Goal: Information Seeking & Learning: Learn about a topic

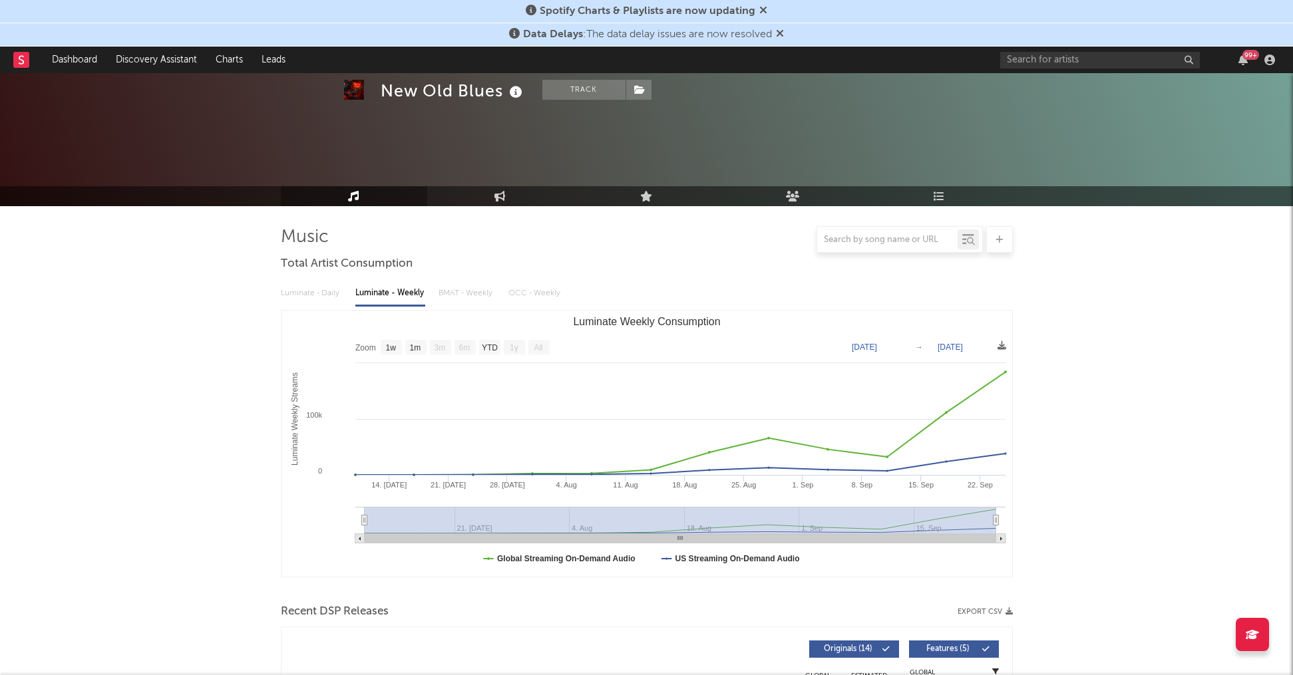
select select "1w"
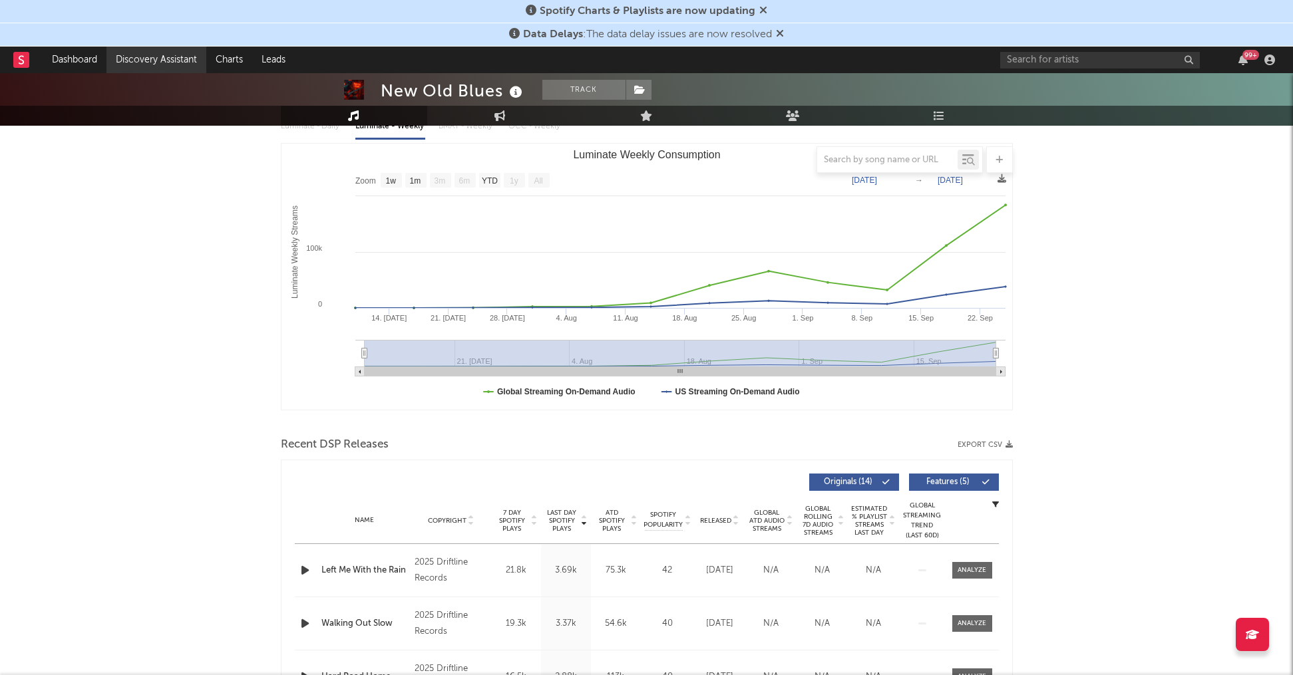
click at [154, 61] on link "Discovery Assistant" at bounding box center [156, 60] width 100 height 27
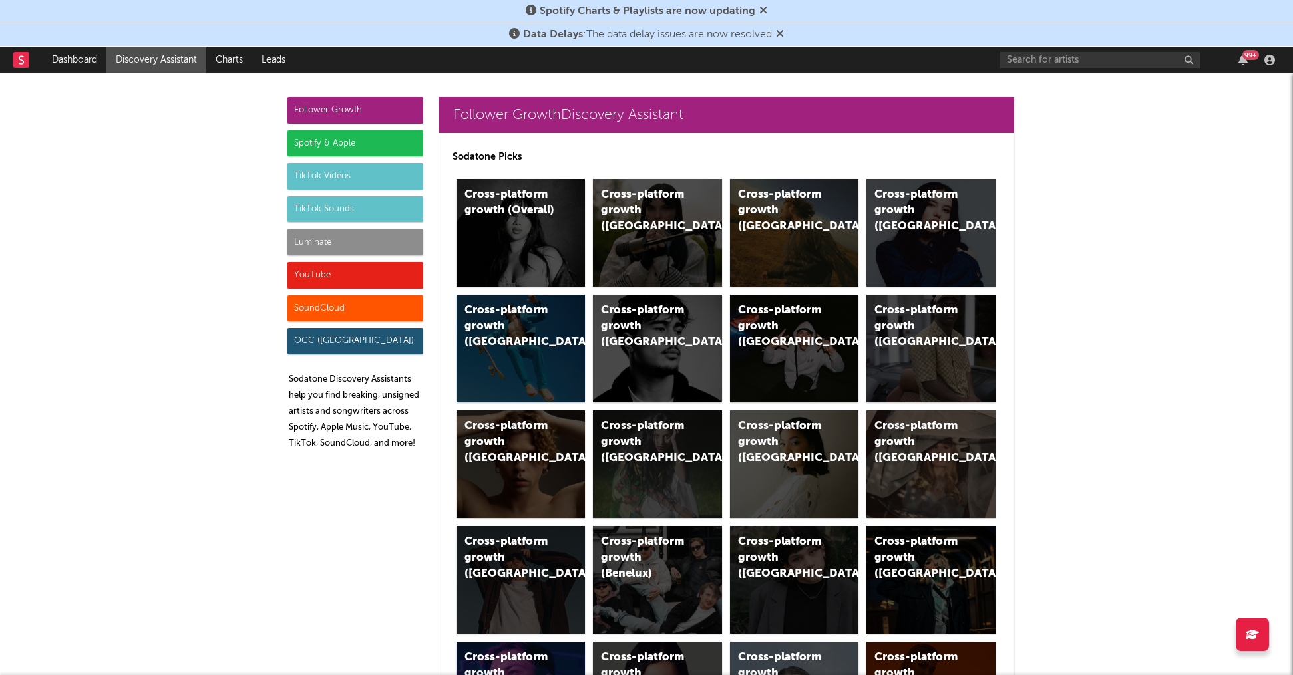
click at [332, 178] on div "TikTok Videos" at bounding box center [355, 176] width 136 height 27
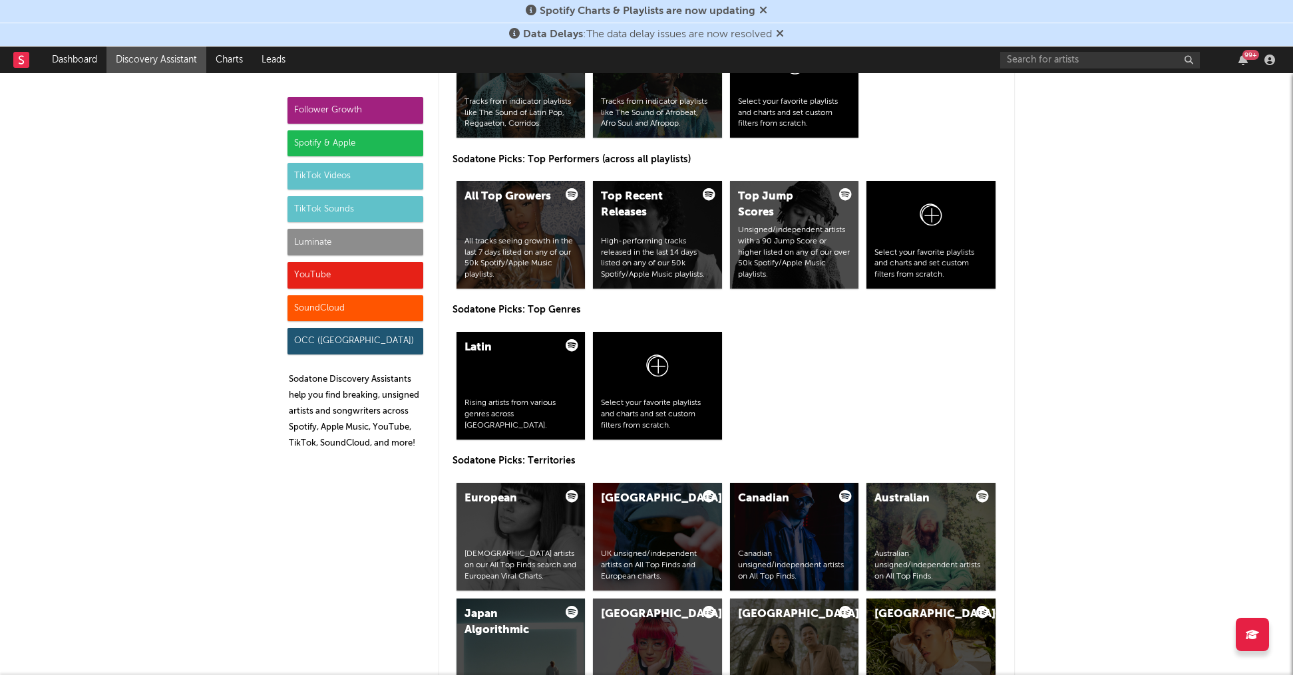
scroll to position [3034, 0]
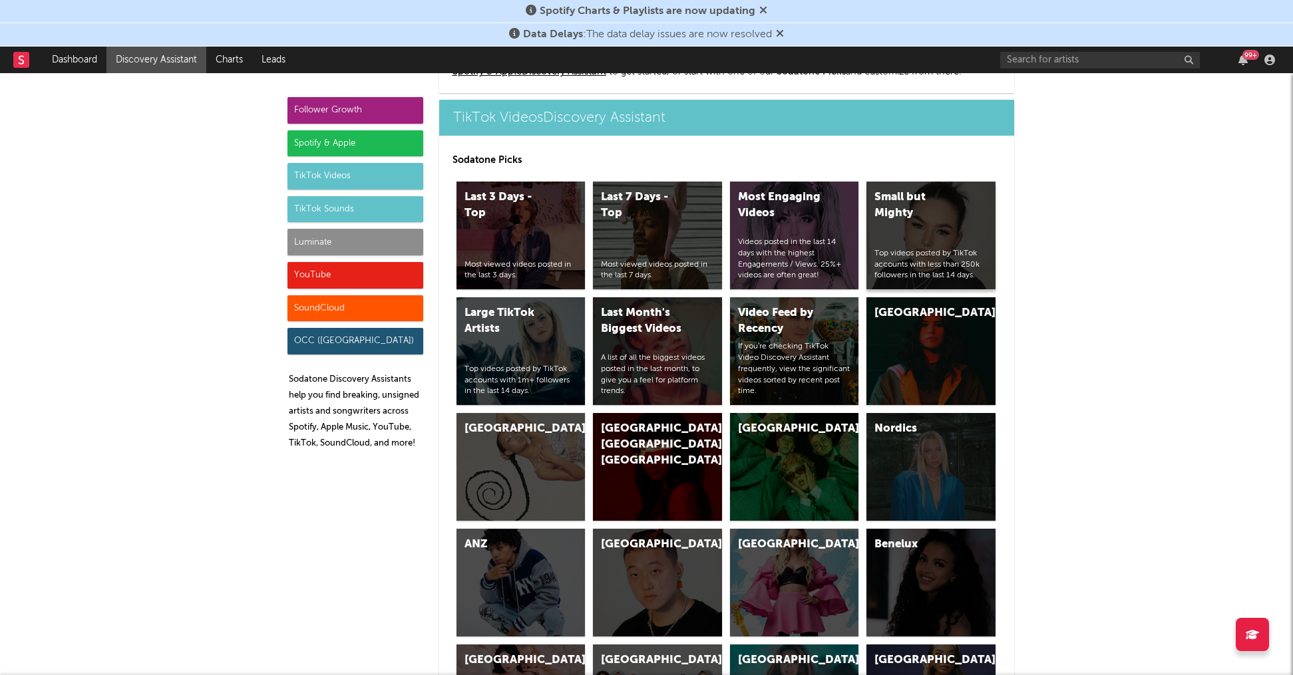
click at [919, 228] on div "Small but Mighty Top videos posted by TikTok accounts with less than 250k follo…" at bounding box center [930, 236] width 129 height 108
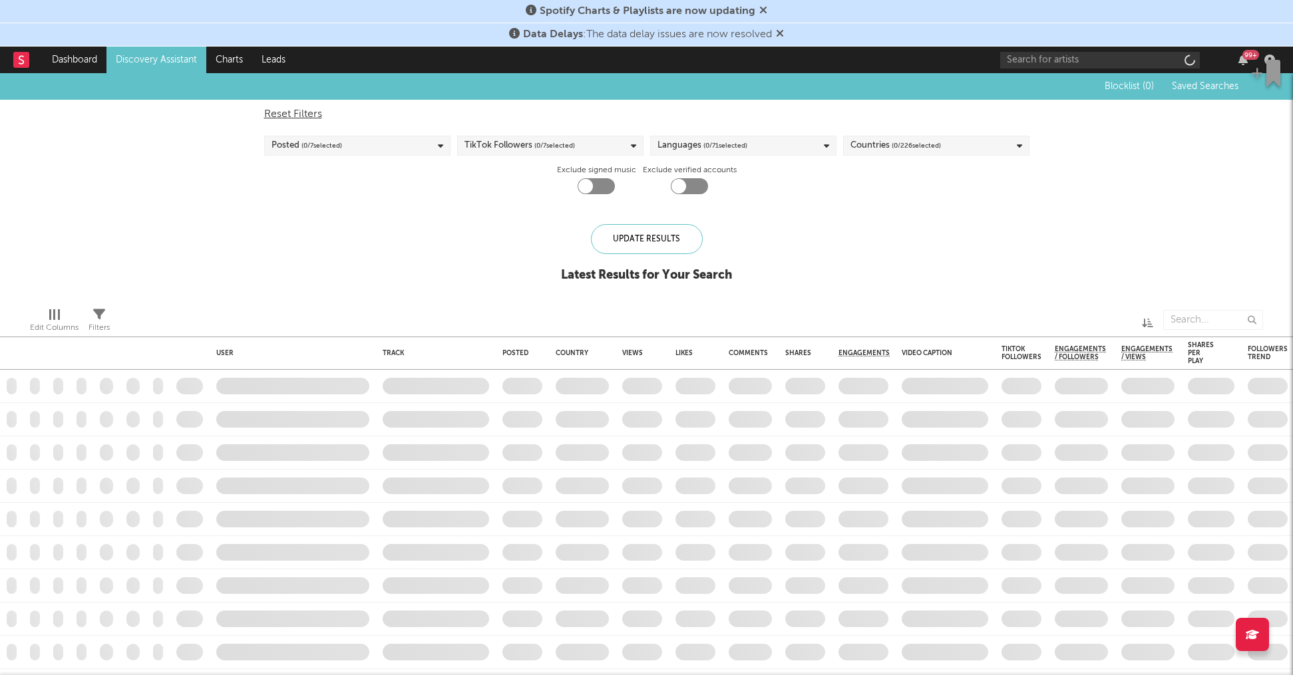
checkbox input "true"
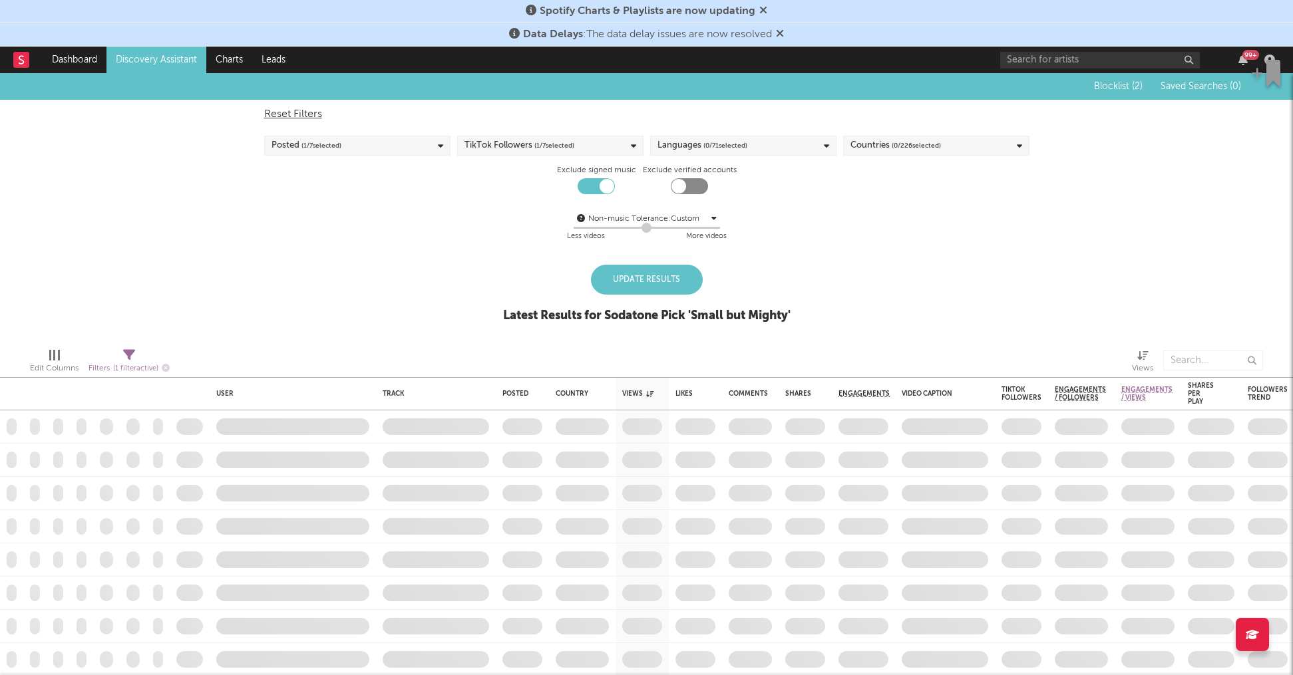
click at [685, 281] on div "Update Results" at bounding box center [647, 280] width 112 height 30
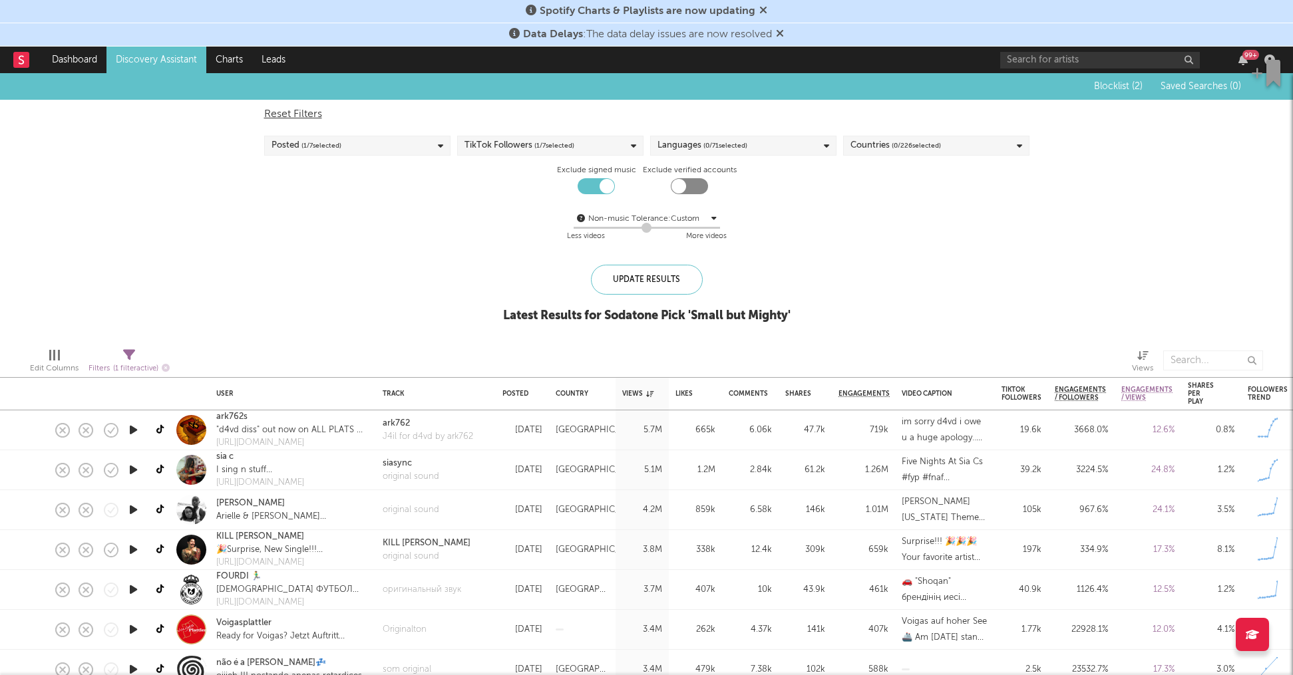
click at [786, 304] on div "Update Results Latest Results for Sodatone Pick ' Small but Mighty '" at bounding box center [646, 301] width 287 height 73
click at [134, 436] on icon "button" at bounding box center [133, 430] width 14 height 17
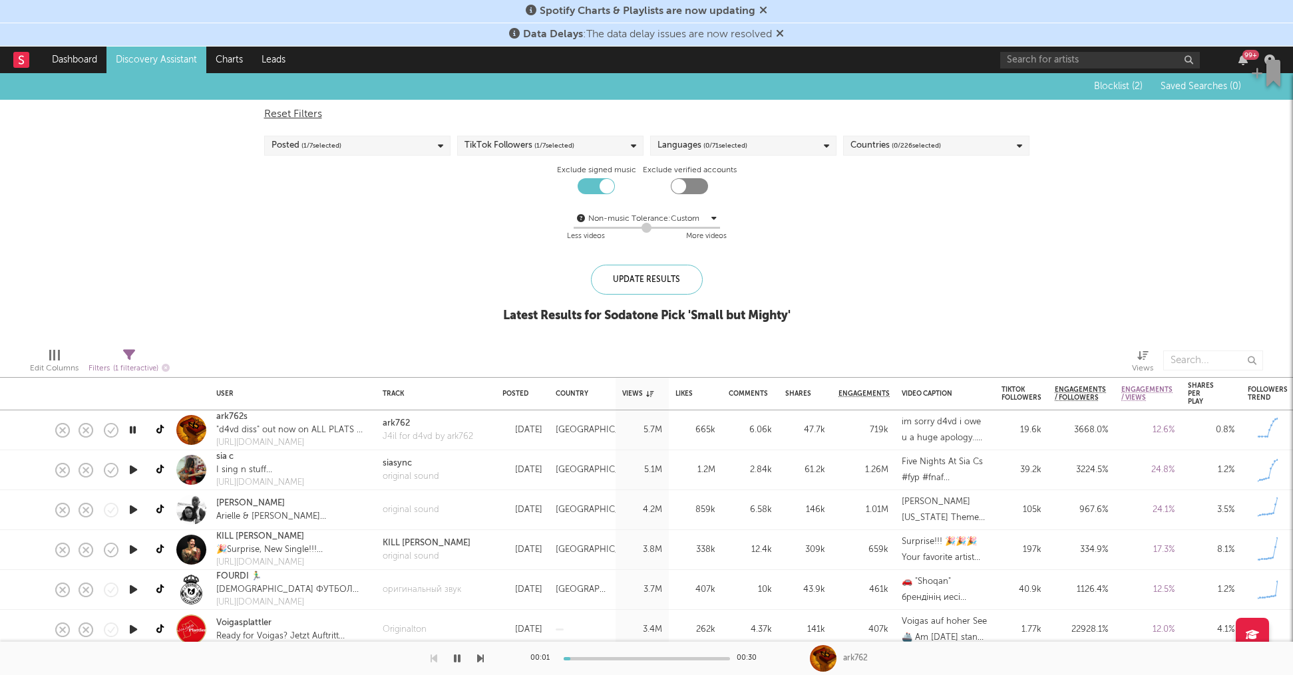
click at [128, 427] on icon "button" at bounding box center [132, 430] width 13 height 17
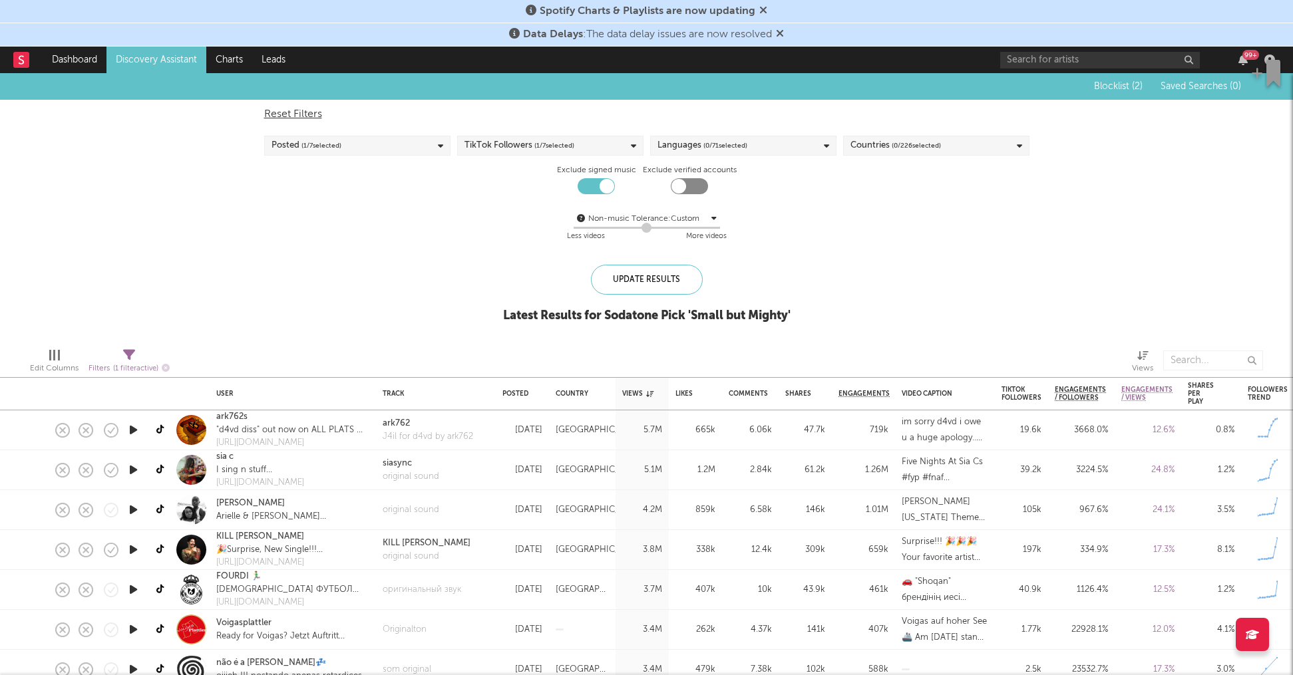
click at [128, 427] on icon "button" at bounding box center [133, 430] width 14 height 17
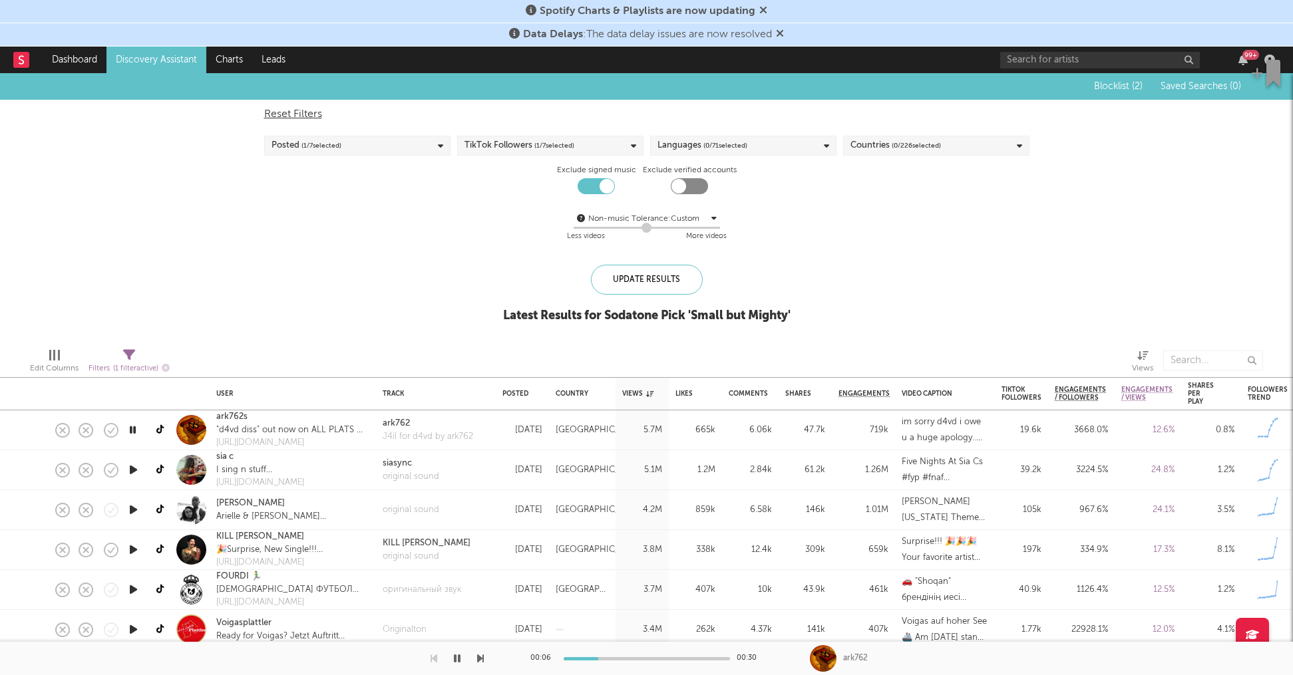
click at [128, 473] on icon "button" at bounding box center [133, 470] width 14 height 17
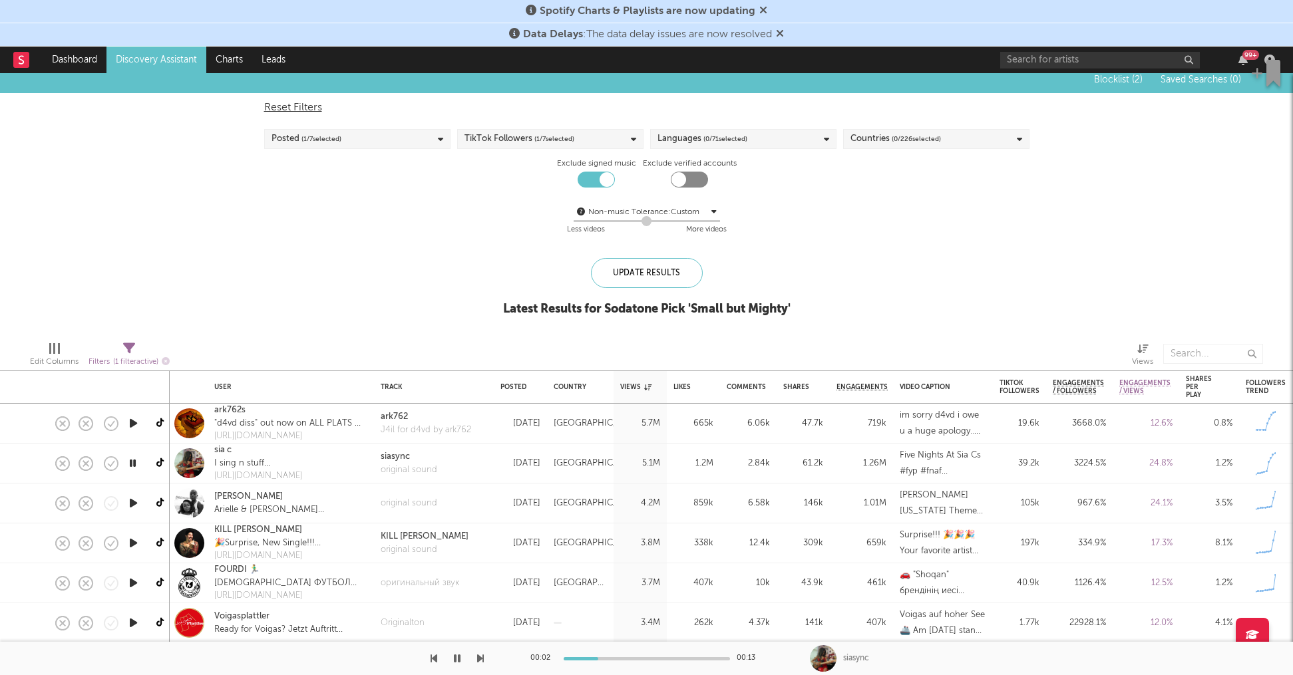
click at [132, 508] on icon "button" at bounding box center [133, 503] width 14 height 17
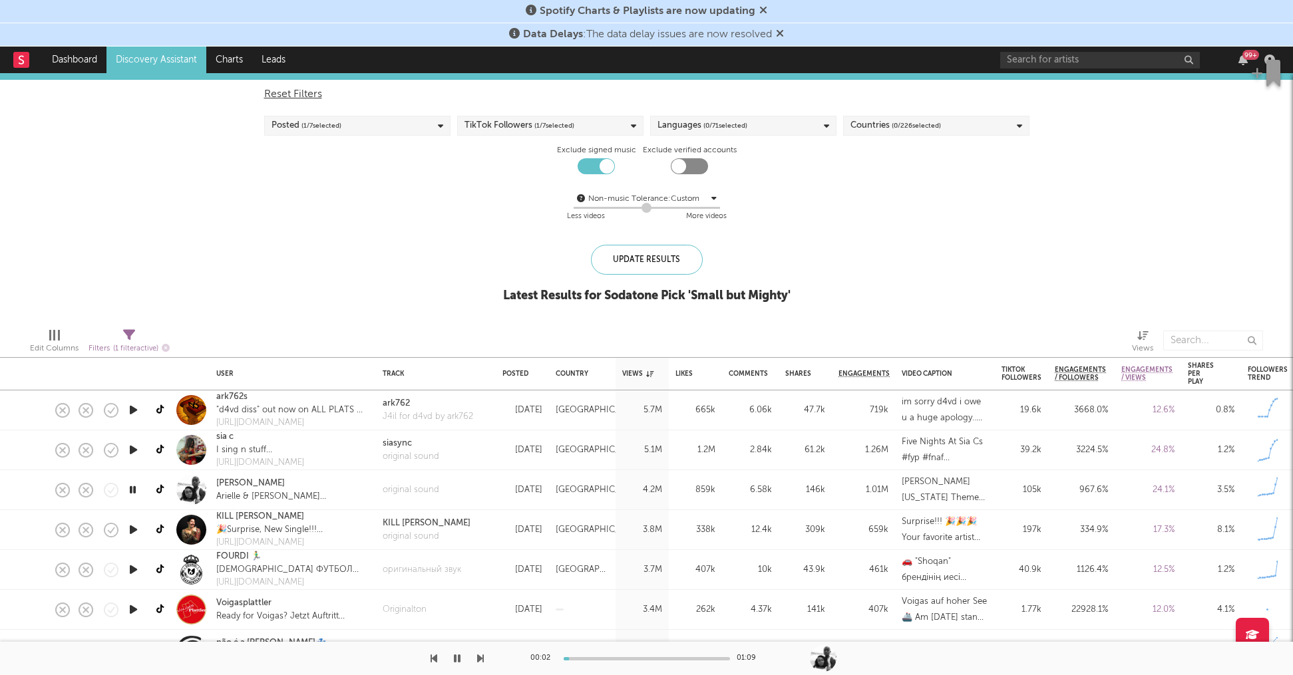
click at [135, 529] on icon "button" at bounding box center [133, 530] width 14 height 17
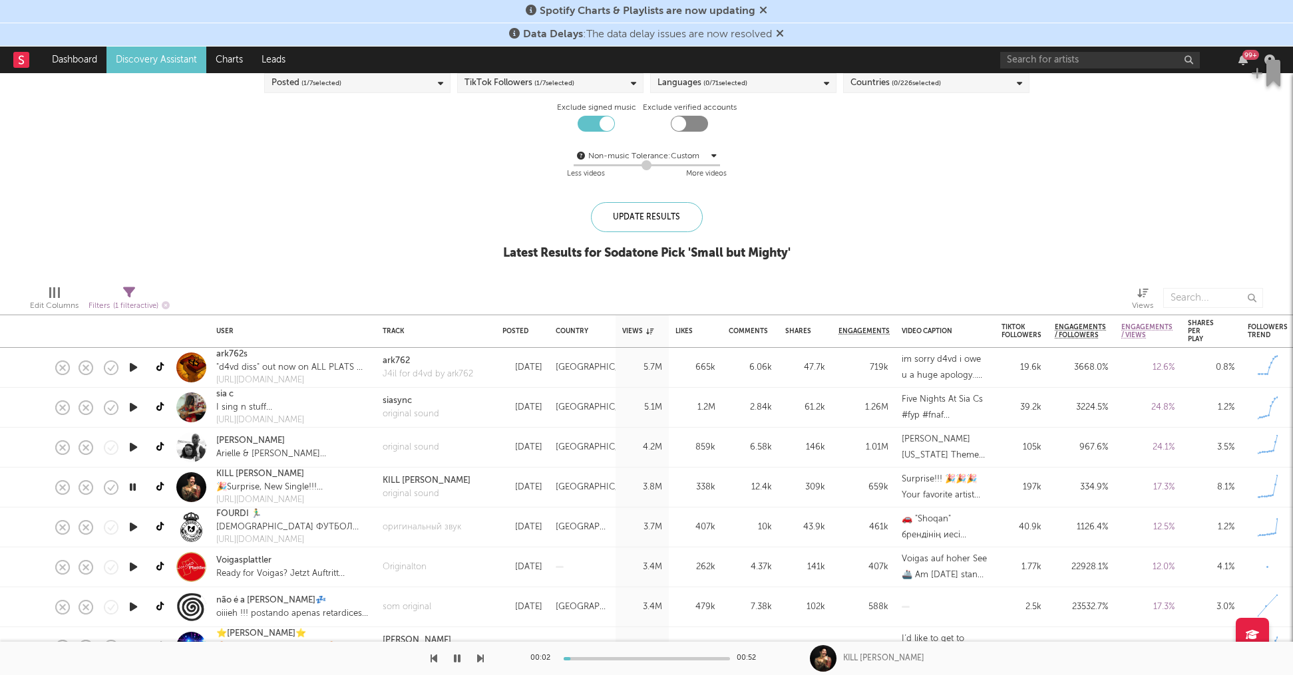
click at [134, 536] on div at bounding box center [133, 528] width 27 height 40
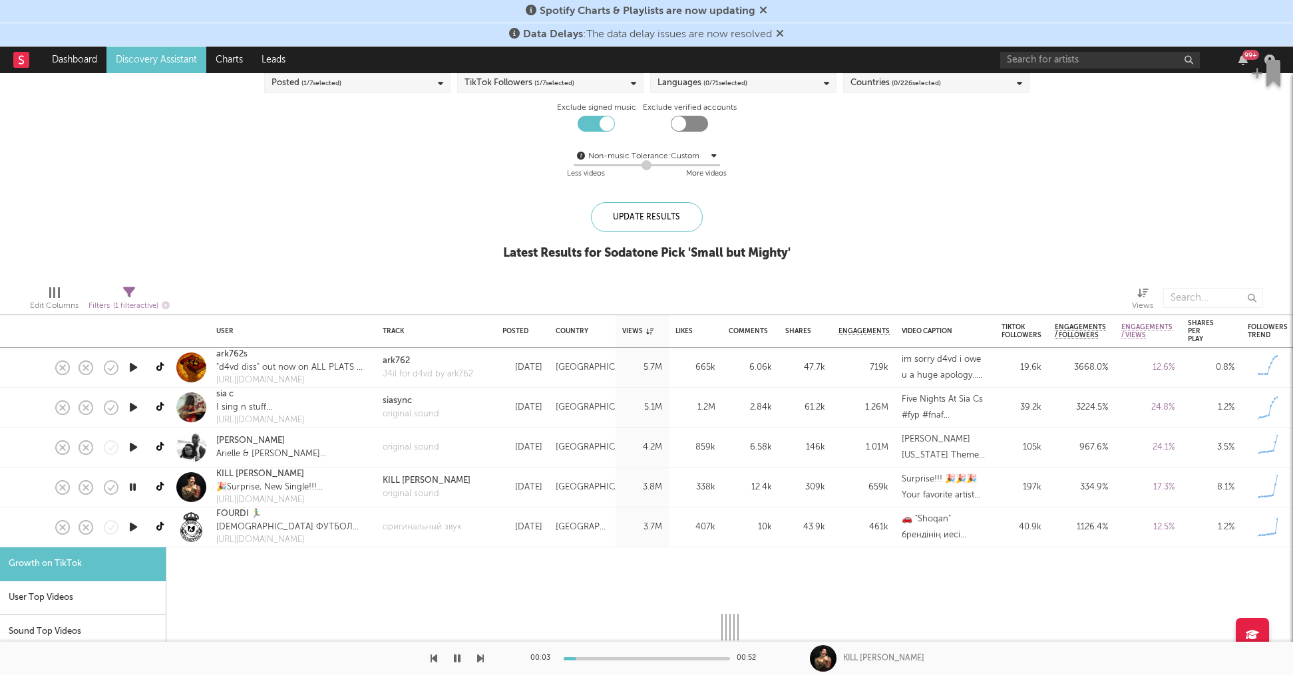
click at [142, 539] on div at bounding box center [133, 528] width 27 height 40
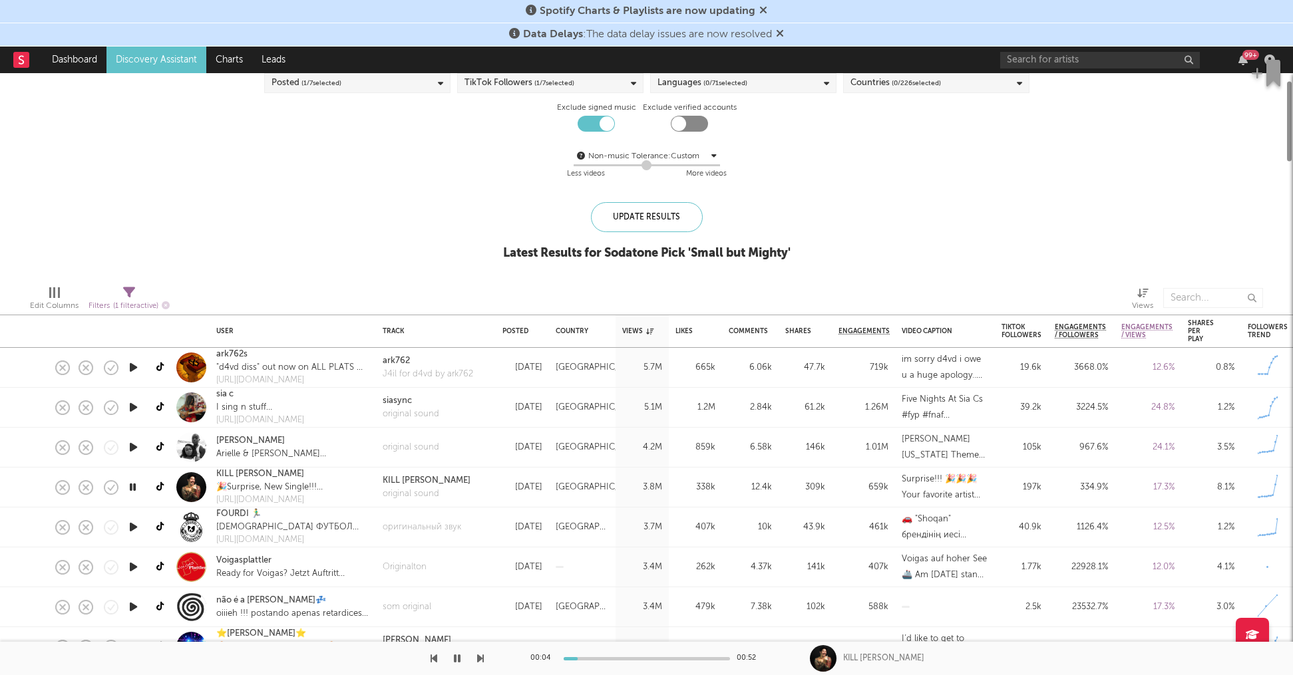
click at [136, 529] on icon "button" at bounding box center [133, 527] width 14 height 17
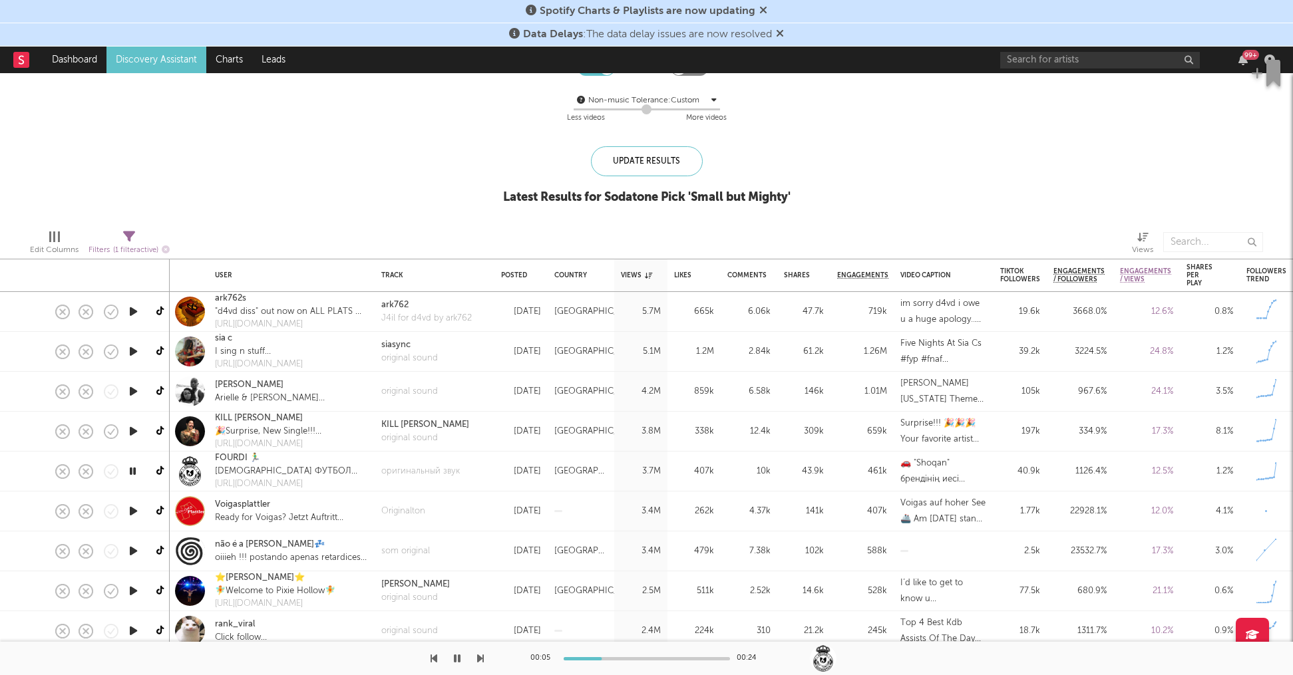
click at [134, 514] on icon "button" at bounding box center [133, 511] width 14 height 17
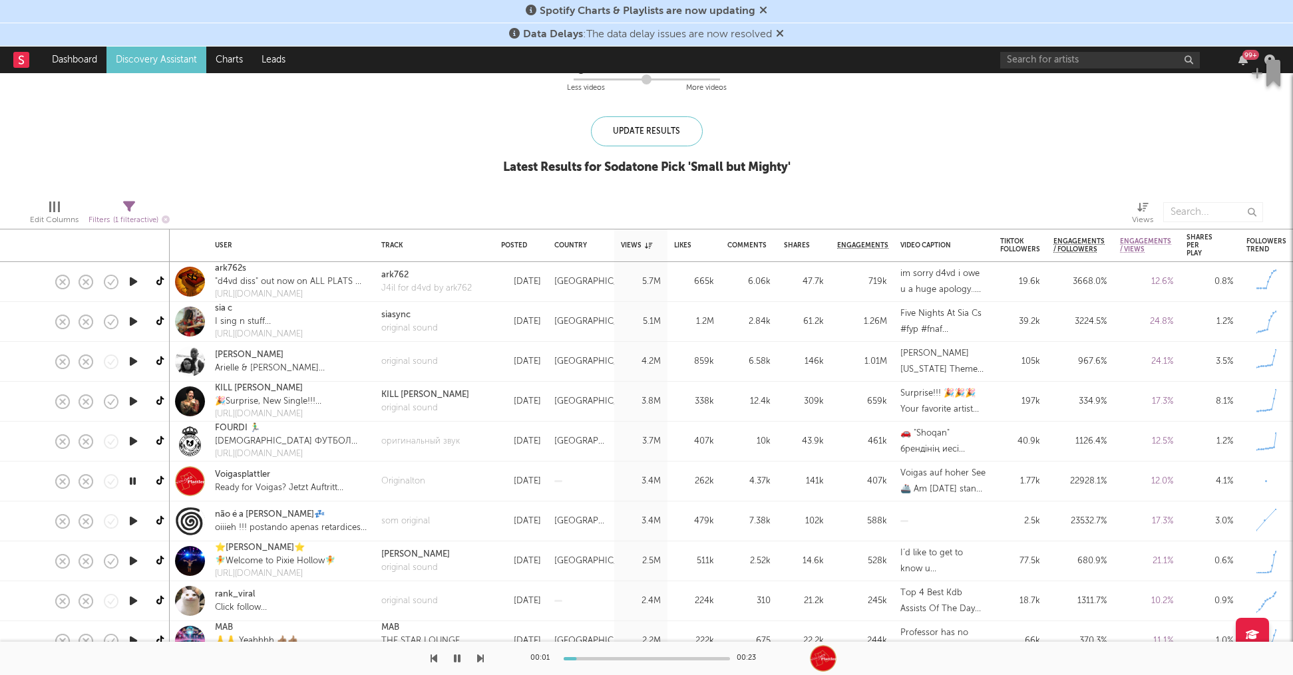
click at [137, 522] on icon "button" at bounding box center [133, 521] width 14 height 17
click at [132, 566] on icon "button" at bounding box center [133, 561] width 14 height 17
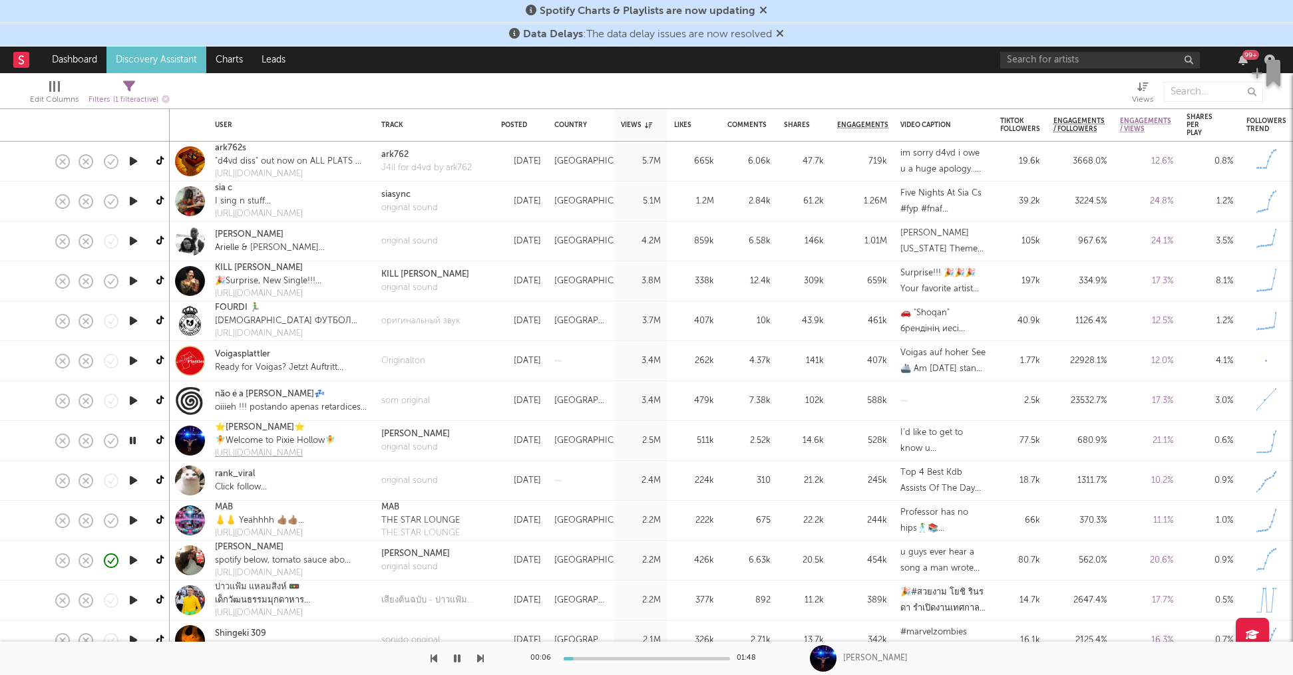
click at [291, 456] on div "[URL][DOMAIN_NAME]" at bounding box center [275, 453] width 120 height 13
click at [454, 657] on icon "button" at bounding box center [457, 658] width 7 height 11
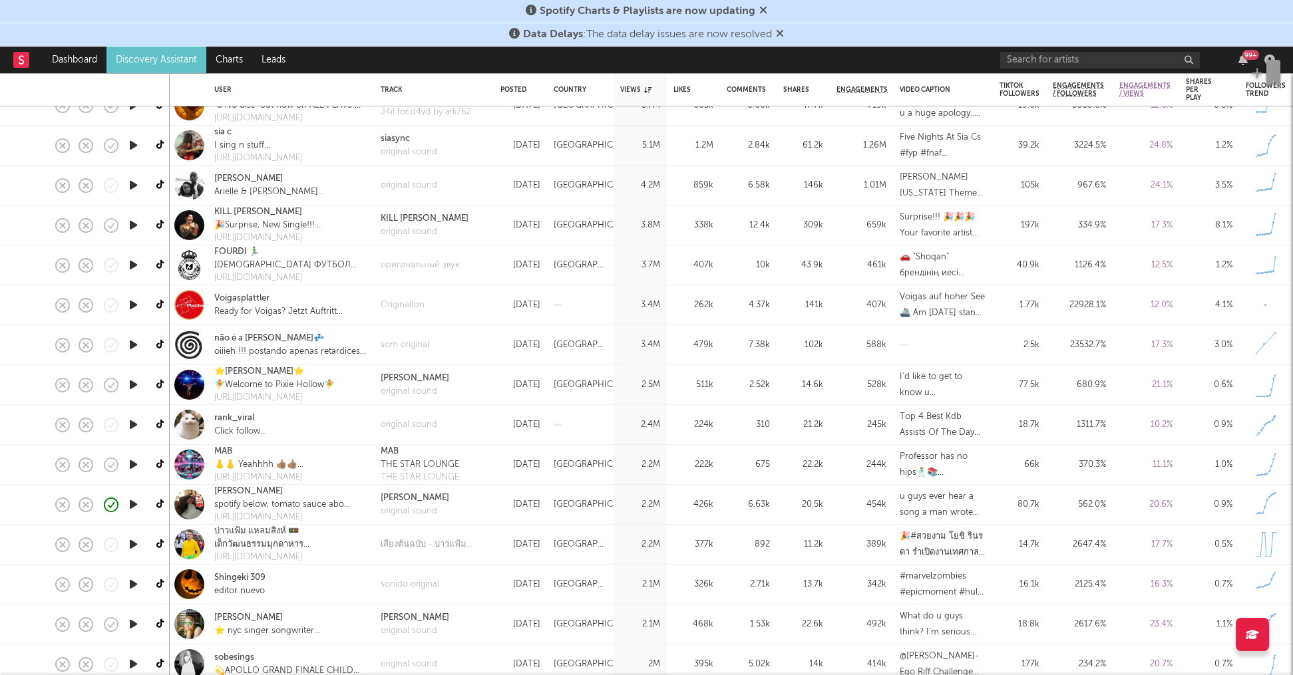
click at [137, 424] on icon "button" at bounding box center [133, 425] width 14 height 17
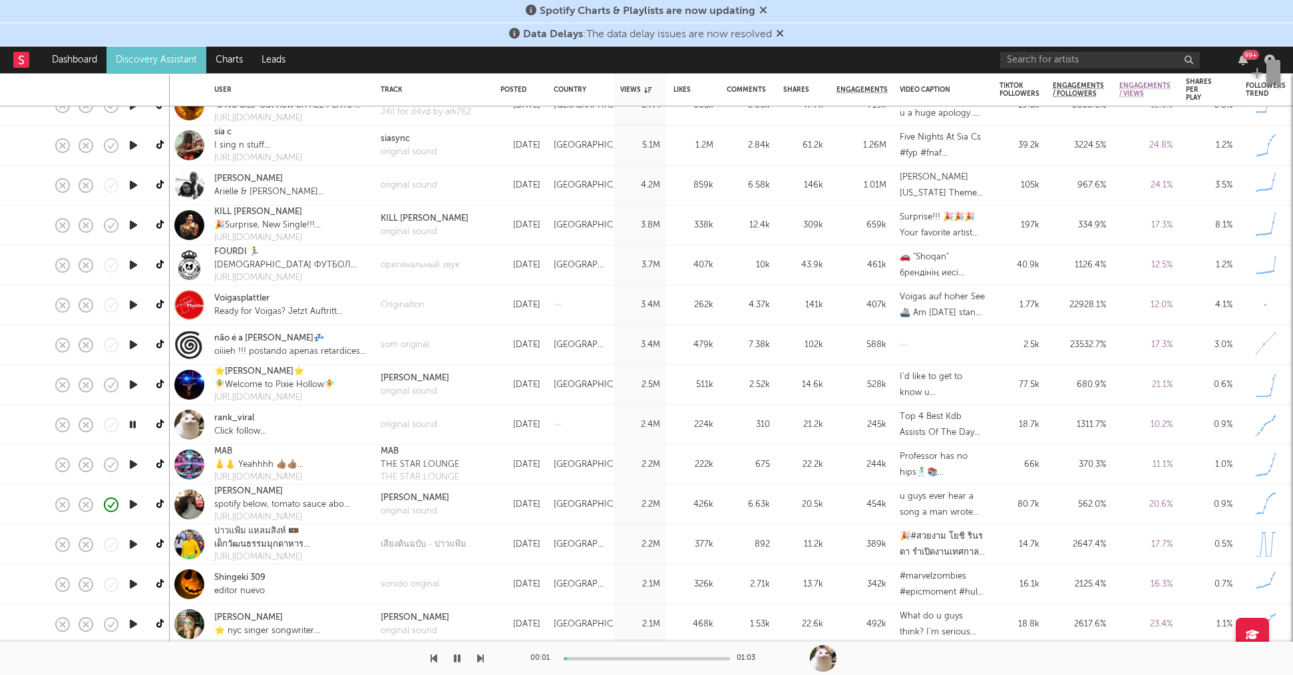
click at [135, 464] on icon "button" at bounding box center [133, 464] width 14 height 17
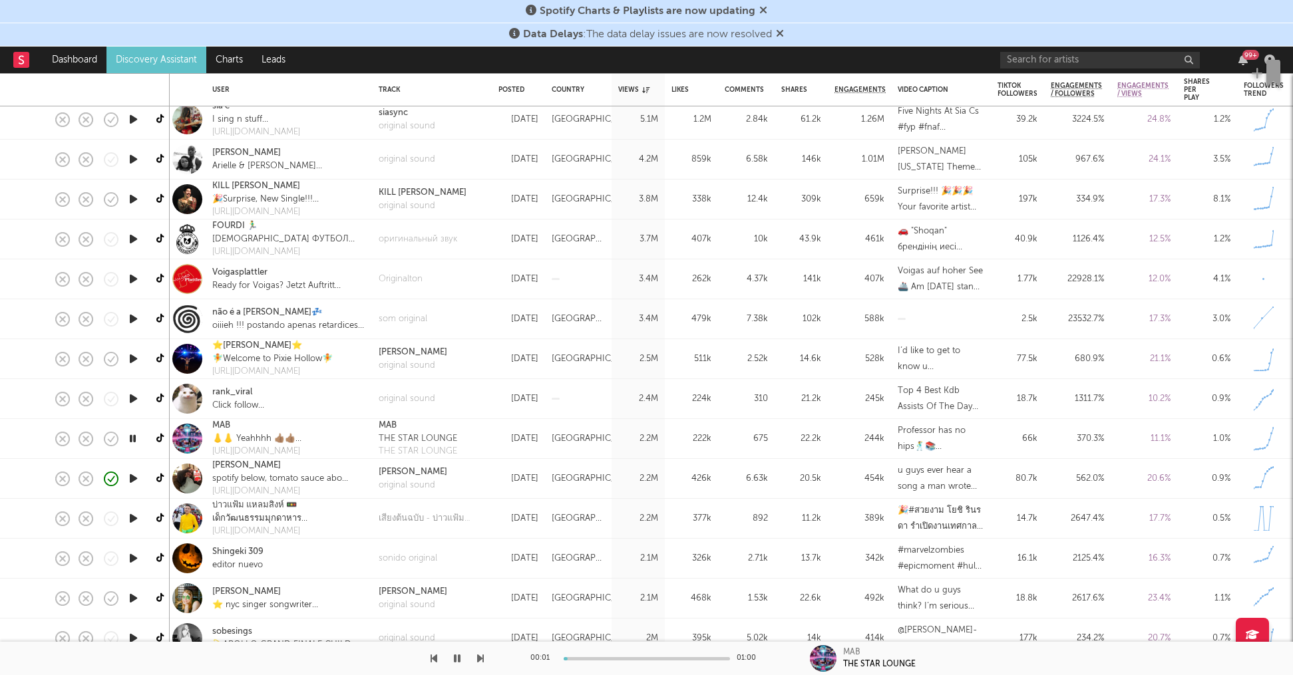
click at [138, 477] on icon "button" at bounding box center [133, 478] width 14 height 17
click at [134, 444] on icon "button" at bounding box center [133, 439] width 14 height 17
click at [135, 482] on icon "button" at bounding box center [133, 478] width 14 height 17
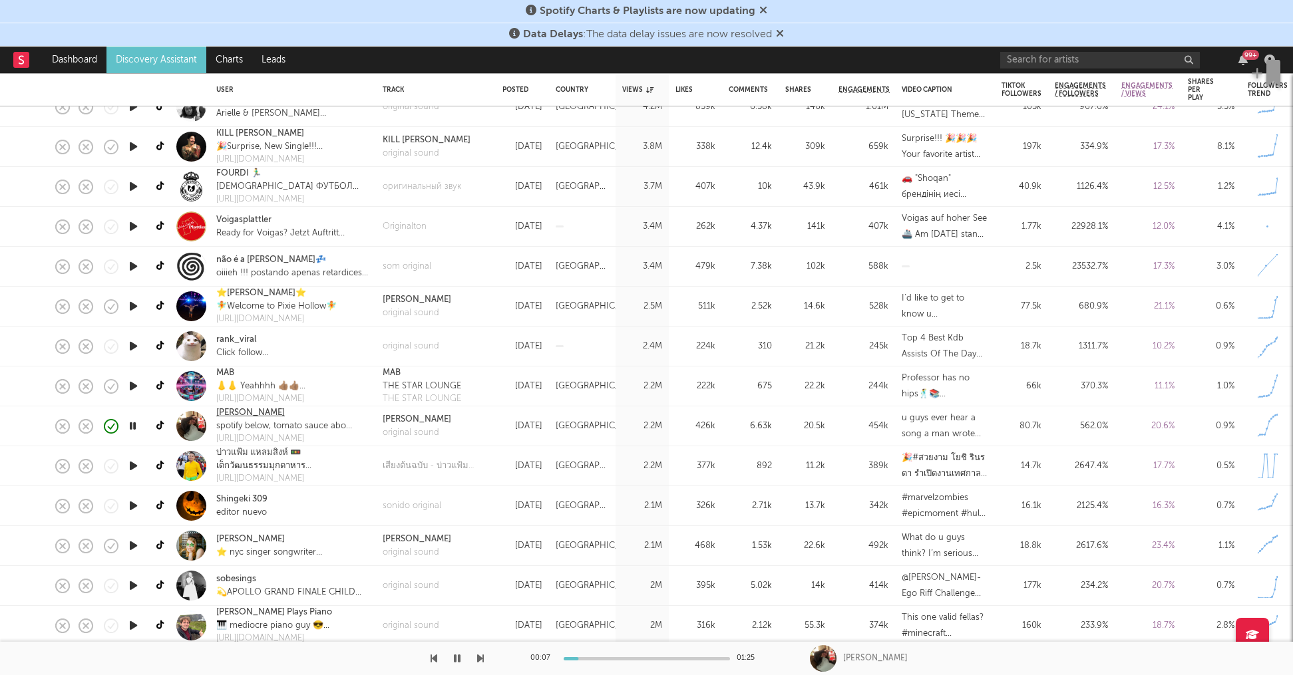
click at [260, 409] on link "[PERSON_NAME]" at bounding box center [250, 413] width 69 height 13
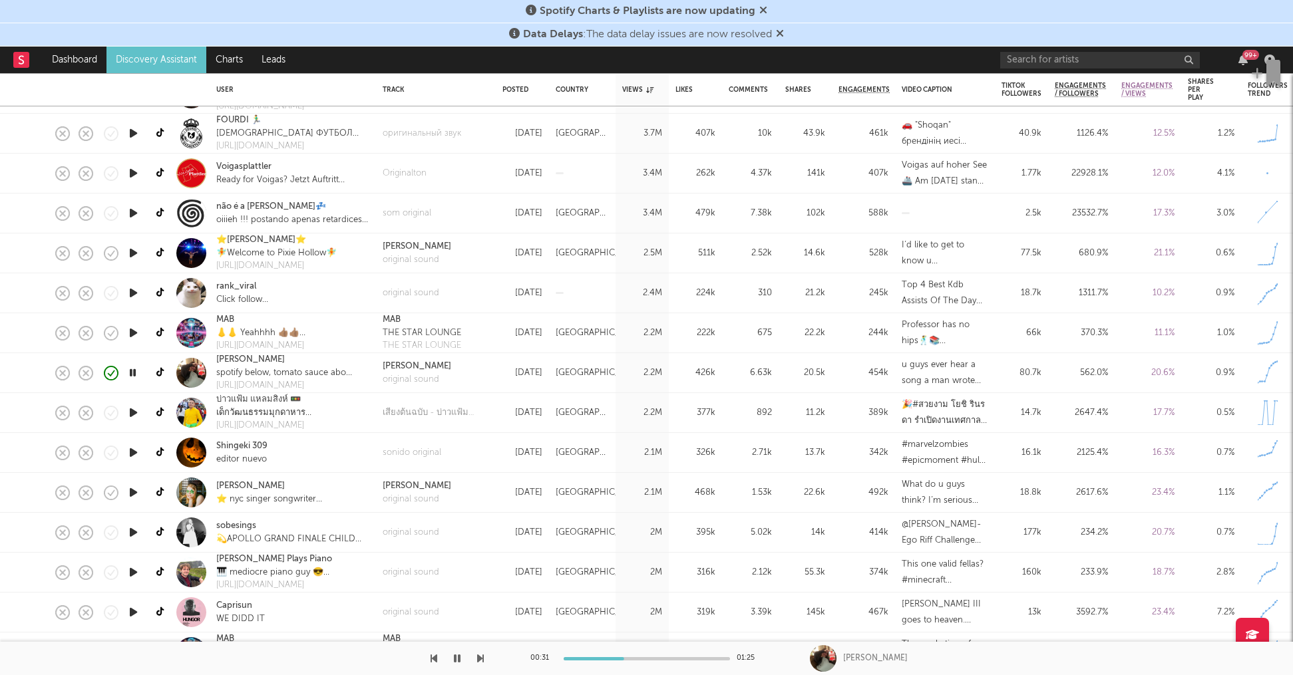
click at [454, 663] on icon "button" at bounding box center [457, 658] width 7 height 11
click at [133, 411] on icon "button" at bounding box center [133, 413] width 14 height 17
click at [129, 416] on icon "button" at bounding box center [132, 413] width 13 height 17
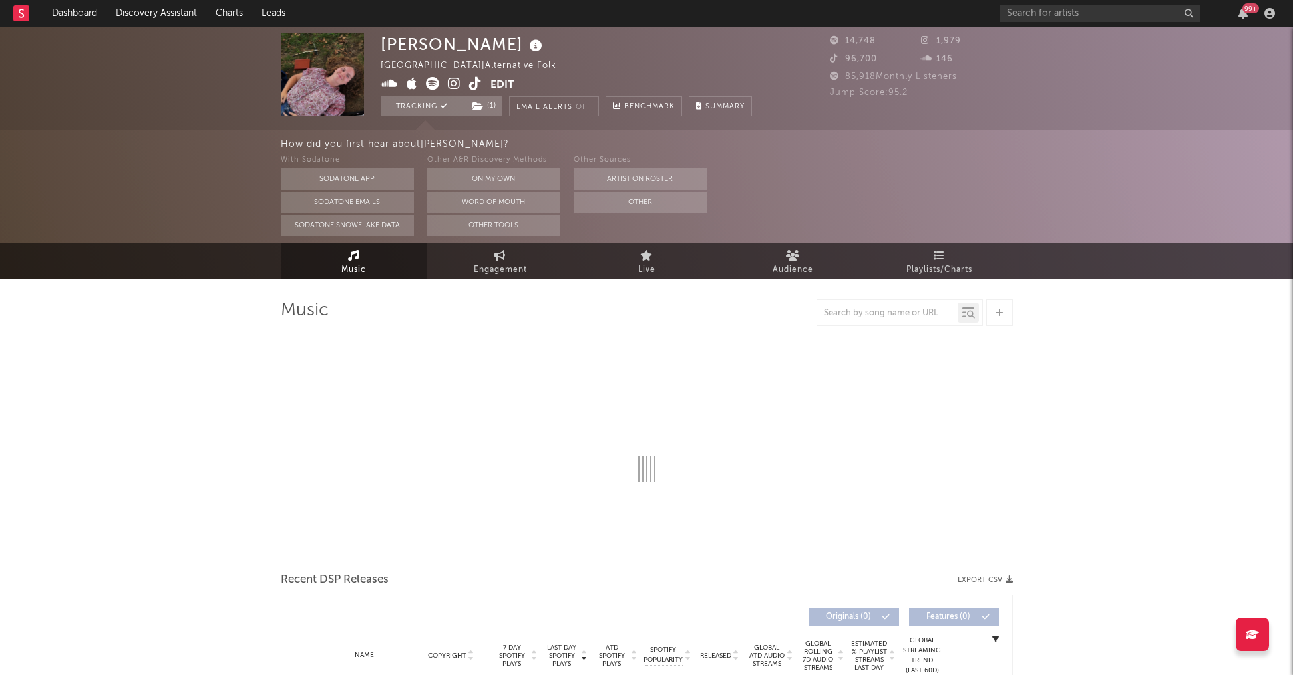
select select "1w"
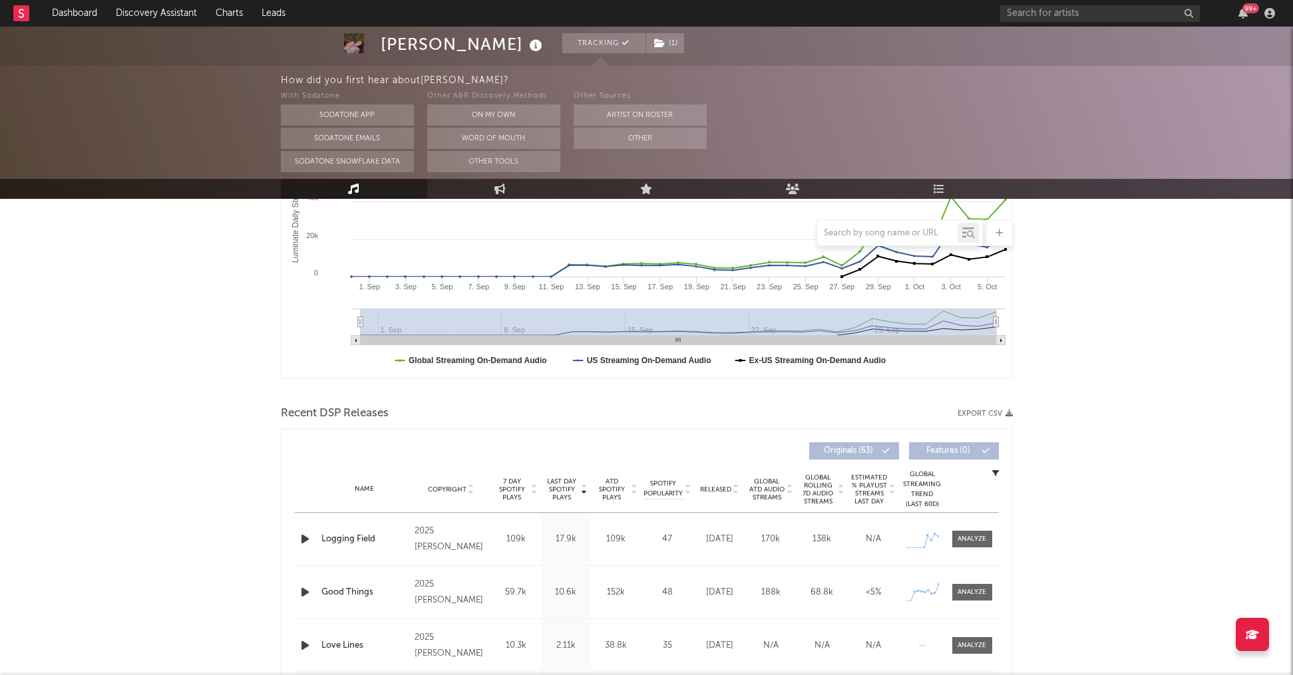
scroll to position [140, 0]
